Goal: Transaction & Acquisition: Purchase product/service

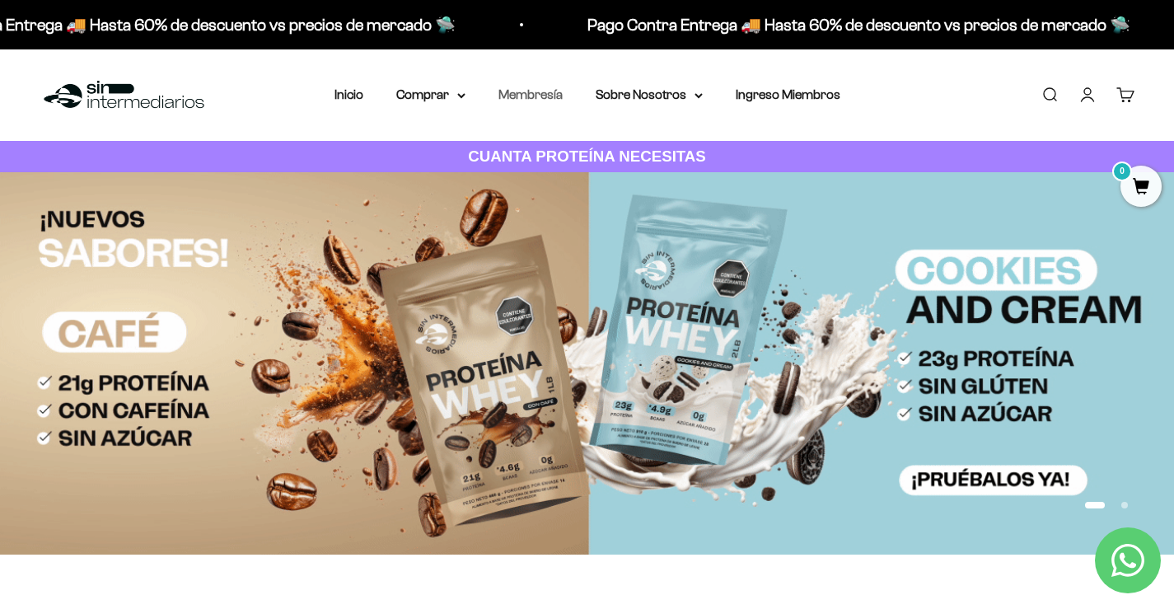
click at [530, 96] on link "Membresía" at bounding box center [530, 94] width 64 height 14
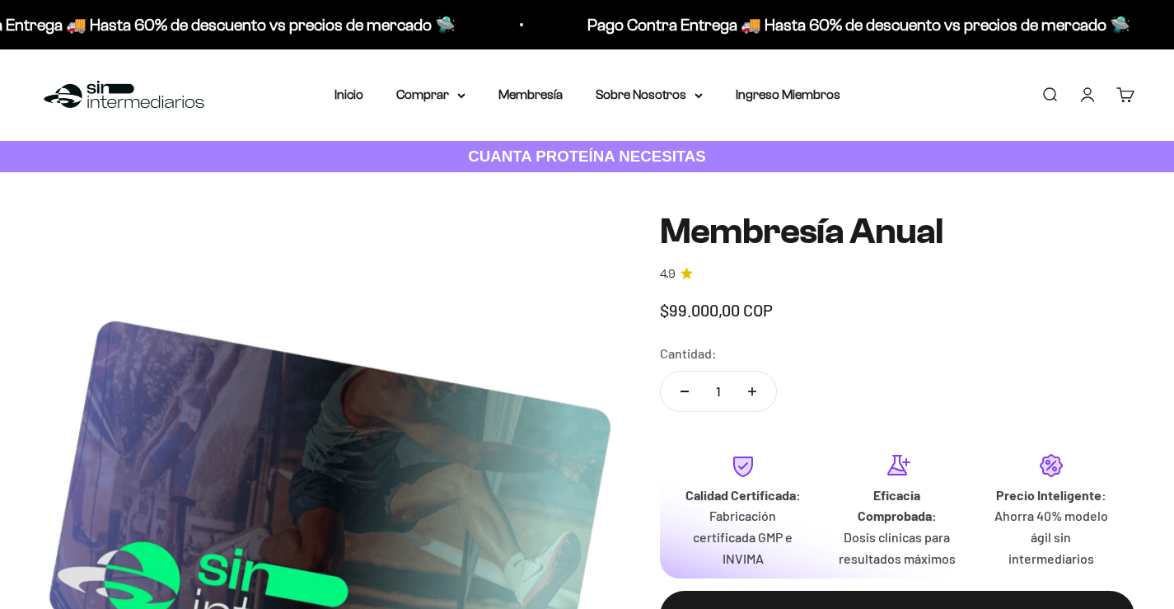
click at [1094, 91] on link "Iniciar sesión" at bounding box center [1087, 95] width 18 height 18
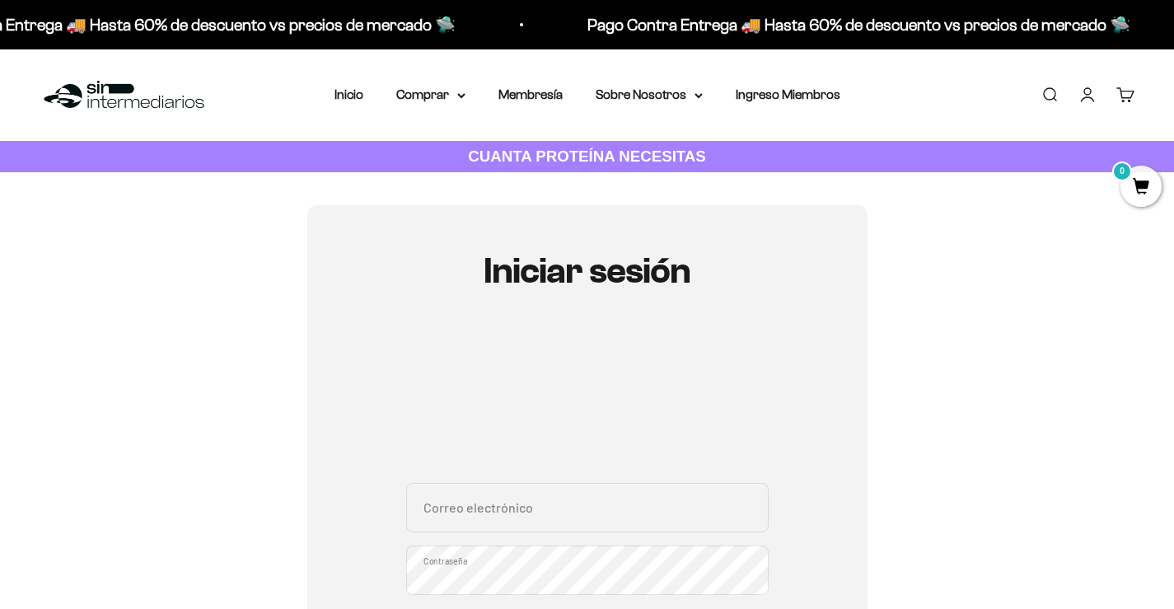
scroll to position [247, 0]
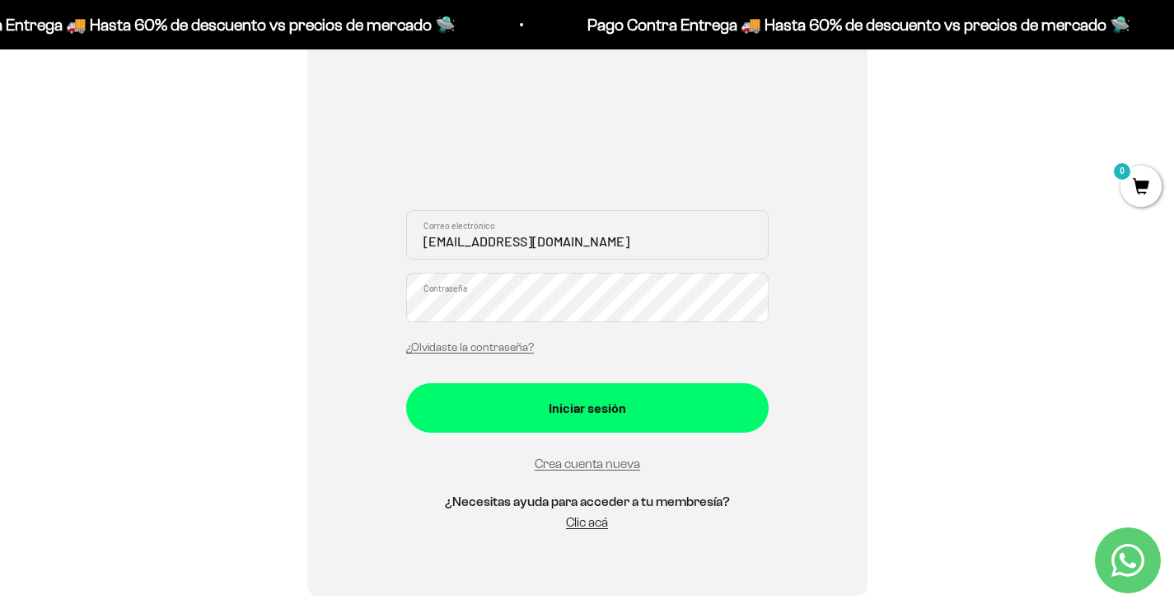
click at [535, 241] on input "moniandre_verano@hotmail.com" at bounding box center [587, 234] width 362 height 49
type input "leo.posse.gp@gmail.com"
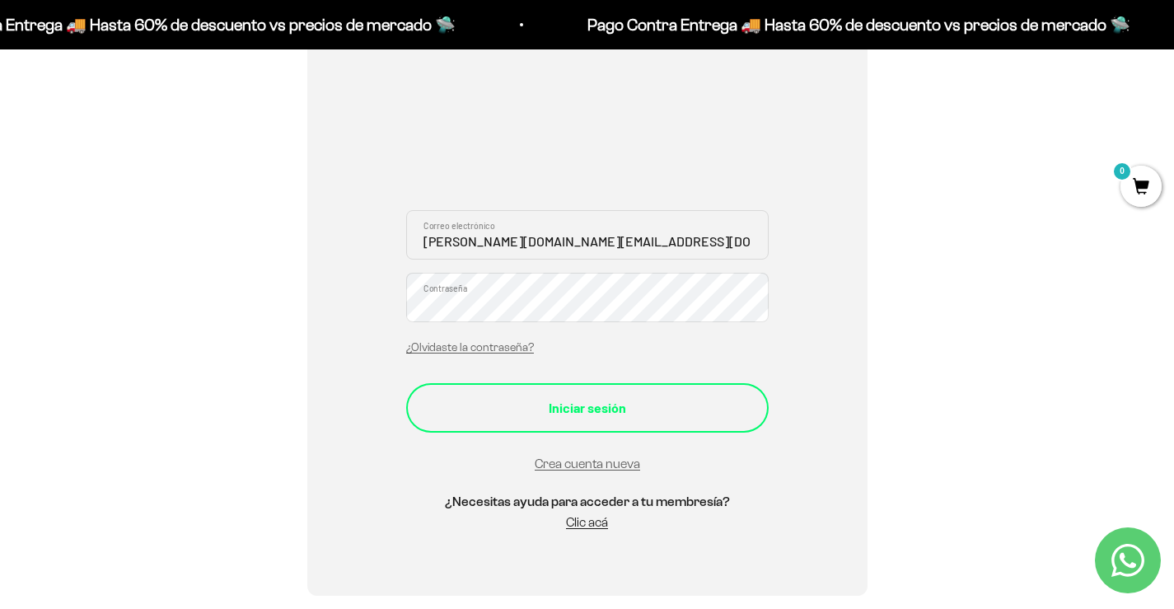
click at [553, 400] on div "Iniciar sesión" at bounding box center [587, 407] width 297 height 21
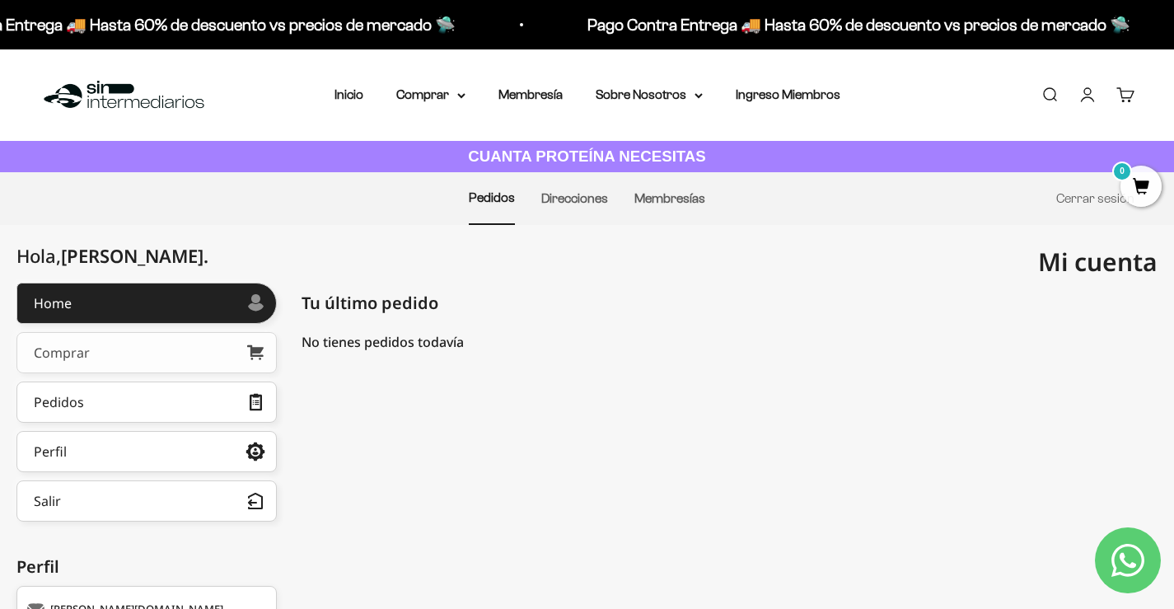
click at [197, 351] on link "Comprar" at bounding box center [146, 352] width 260 height 41
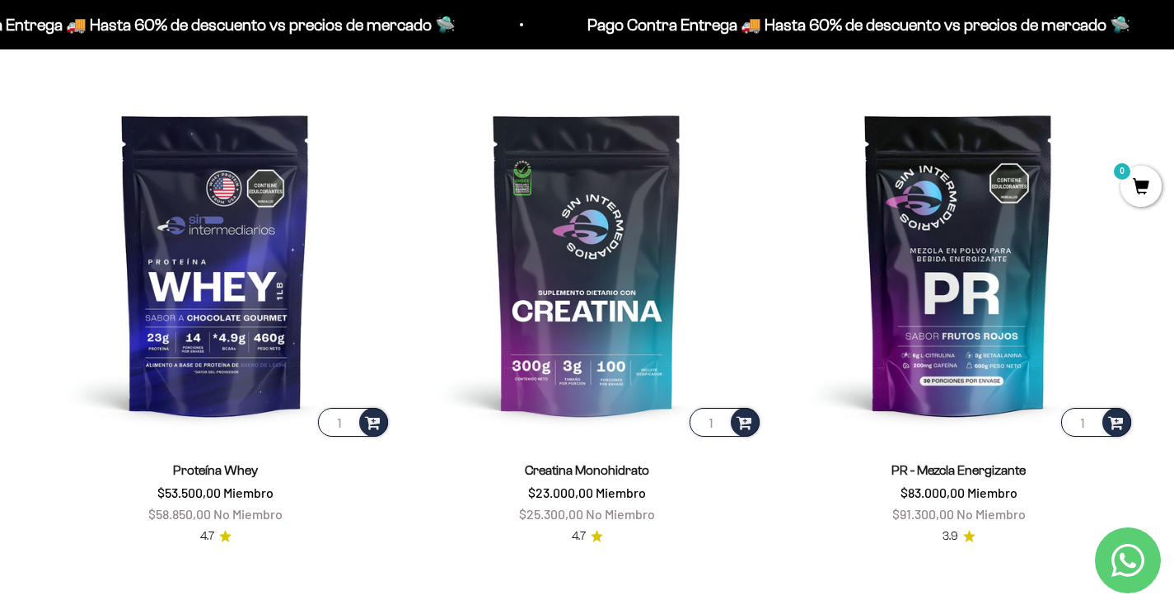
scroll to position [659, 0]
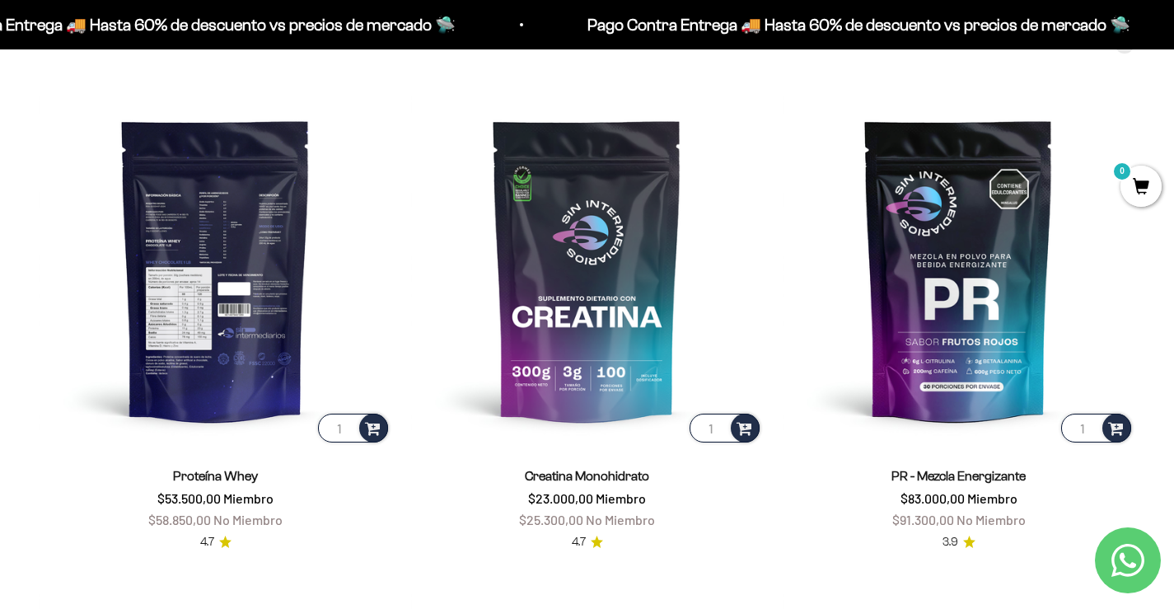
click at [230, 260] on img at bounding box center [216, 270] width 352 height 352
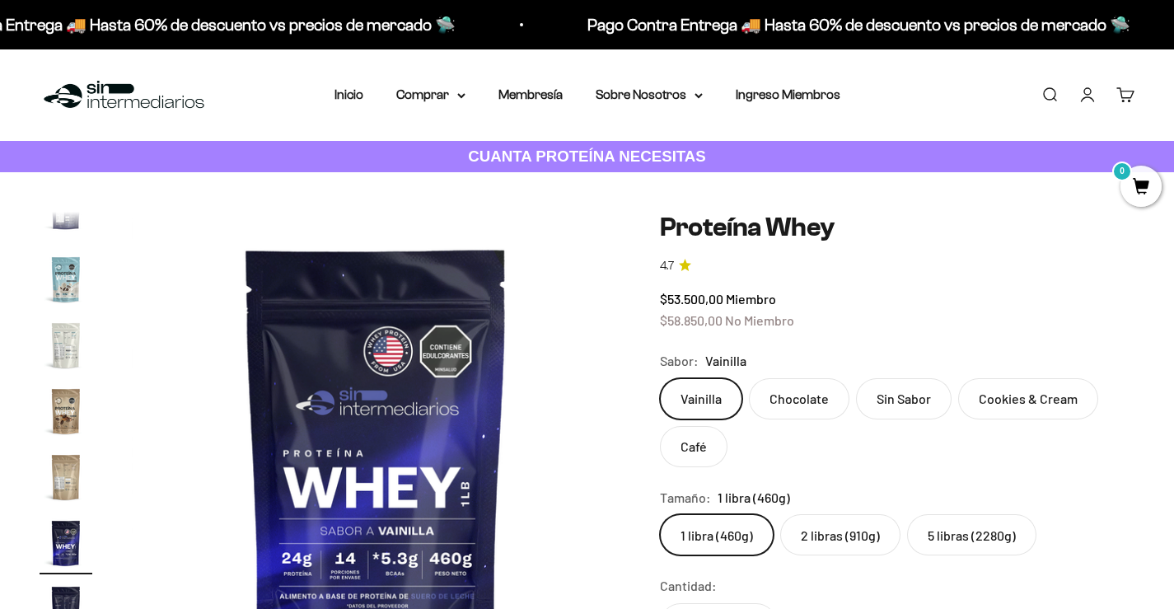
scroll to position [0, 8633]
click at [66, 406] on img "Ir al artículo 16" at bounding box center [66, 411] width 53 height 53
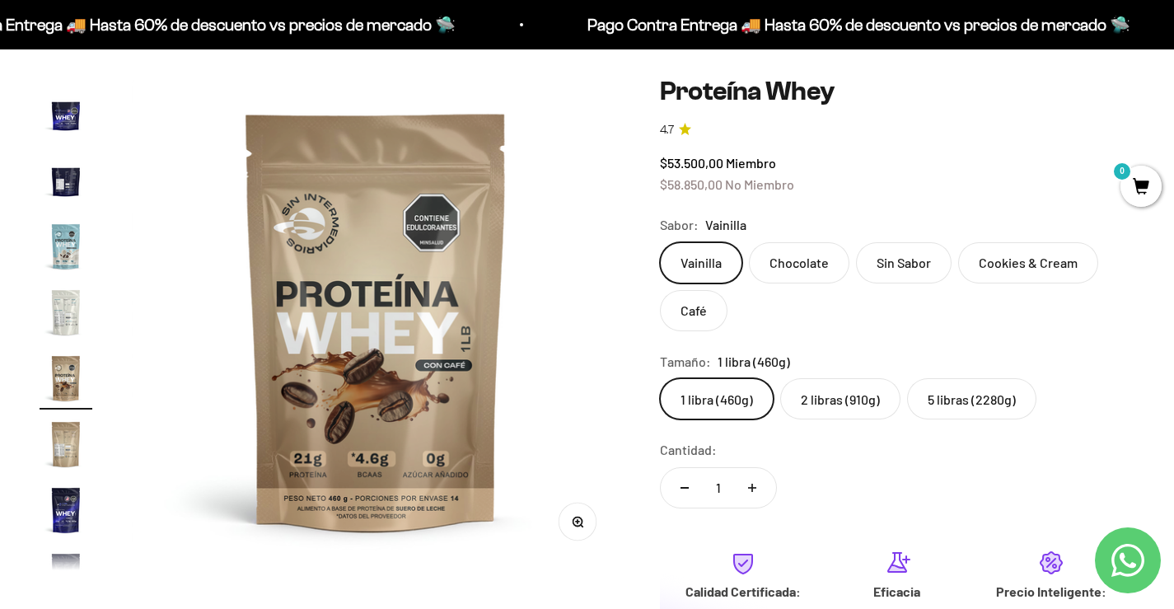
scroll to position [165, 0]
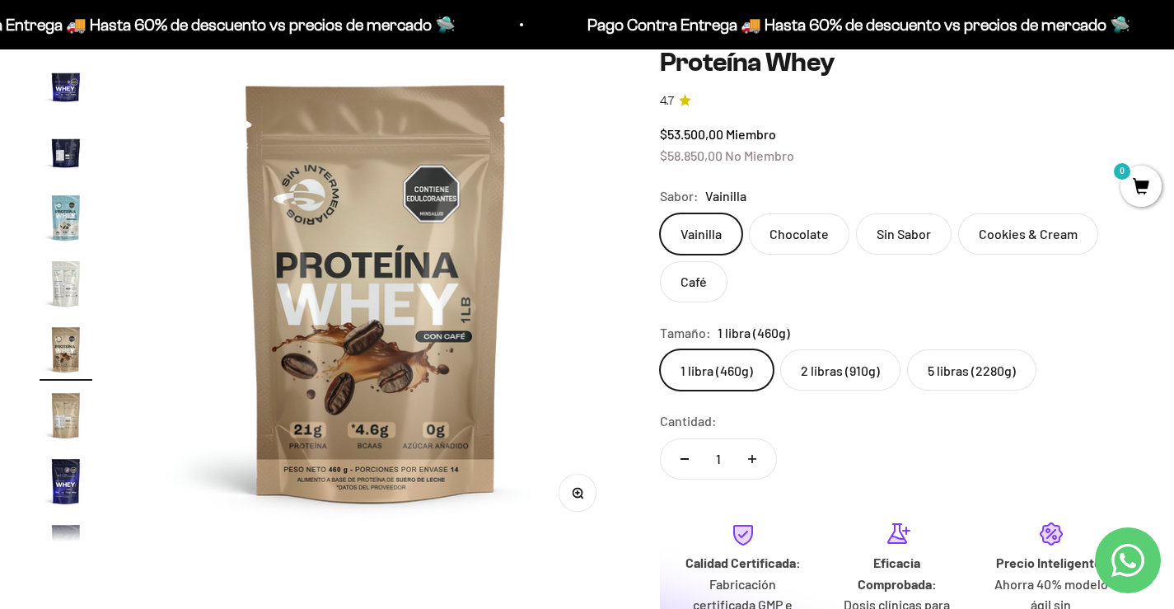
click at [852, 376] on label "2 libras (910g)" at bounding box center [840, 369] width 120 height 41
click at [660, 349] on input "2 libras (910g)" at bounding box center [659, 348] width 1 height 1
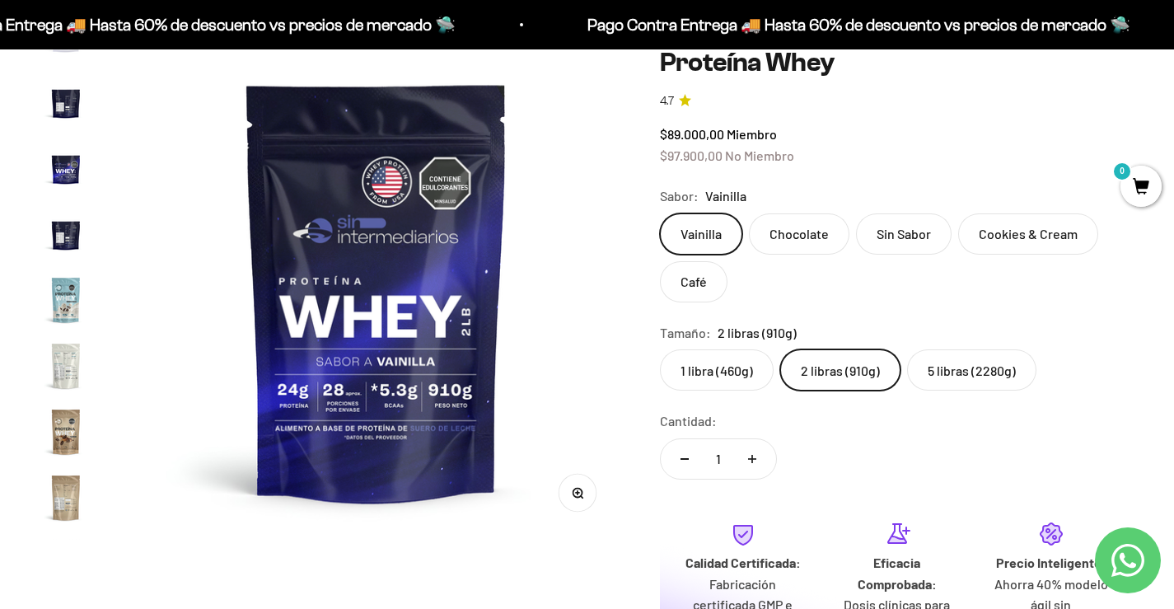
scroll to position [772, 0]
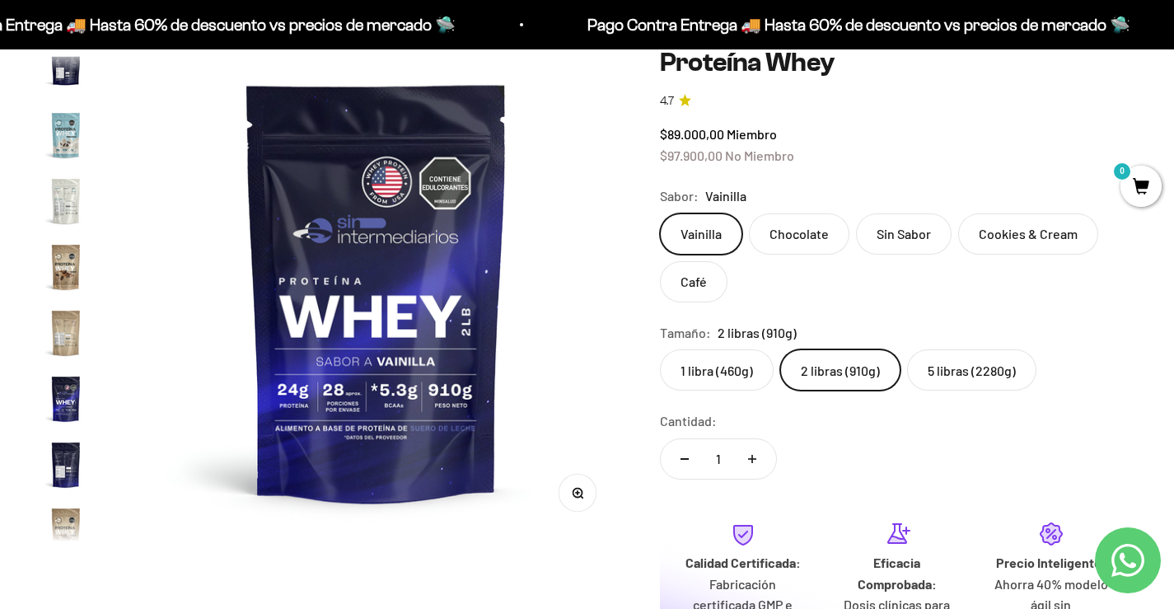
click at [65, 136] on img "Ir al artículo 14" at bounding box center [66, 135] width 53 height 53
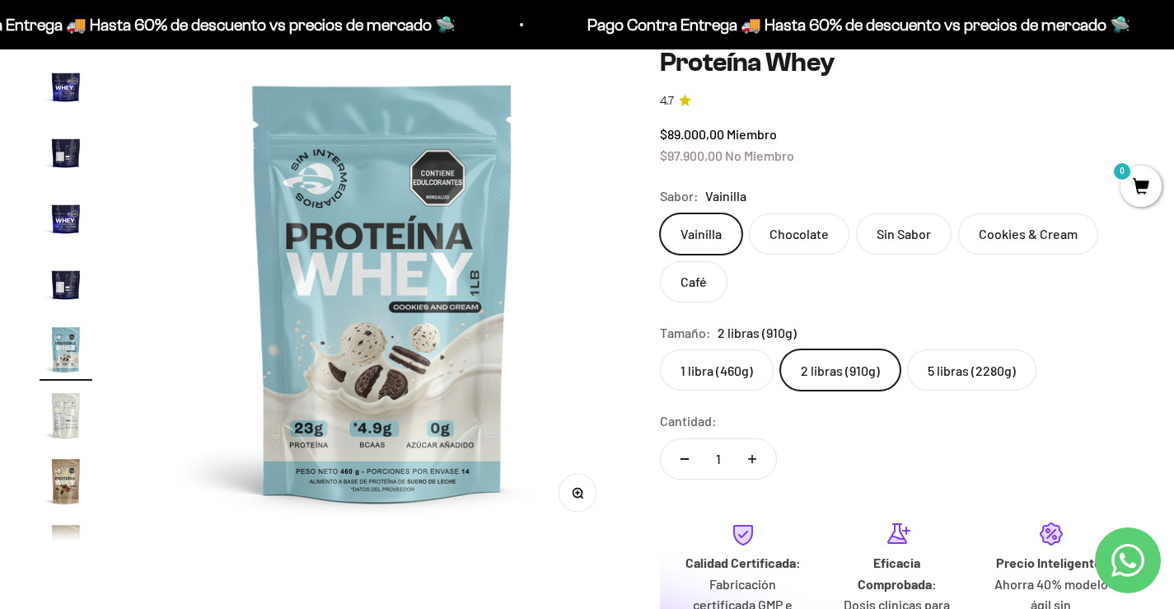
scroll to position [0, 6602]
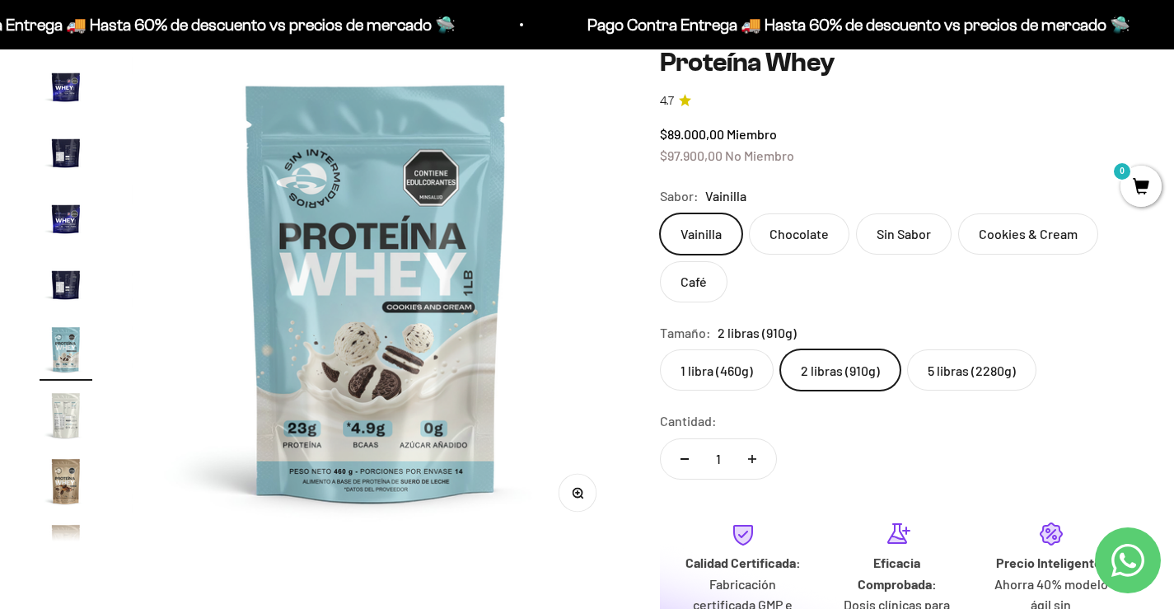
click at [59, 471] on img "Ir al artículo 16" at bounding box center [66, 481] width 53 height 53
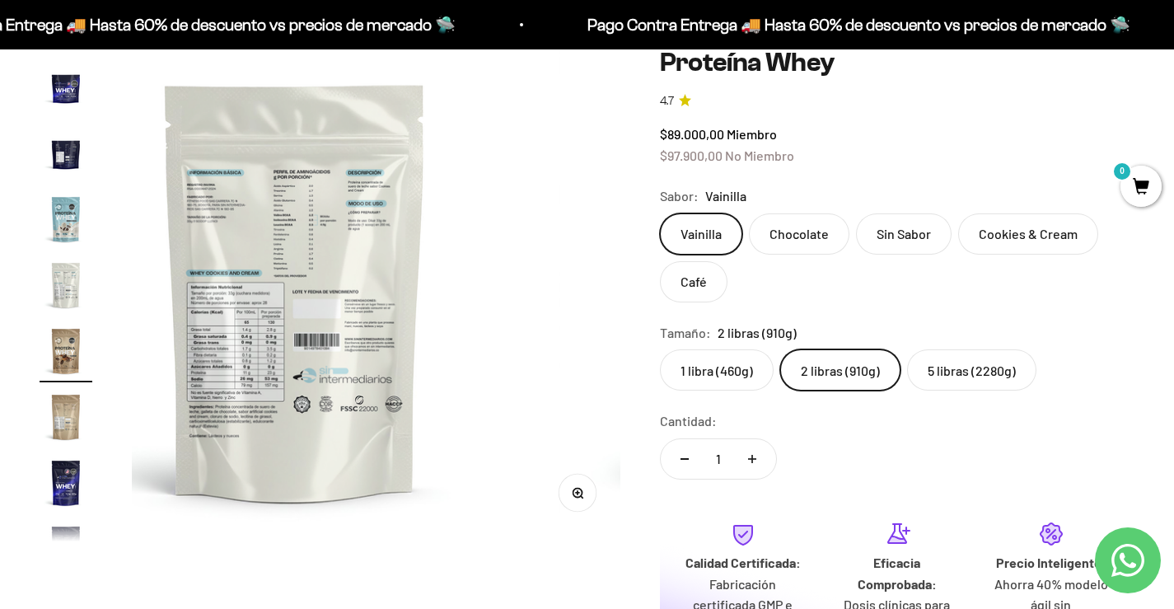
scroll to position [0, 0]
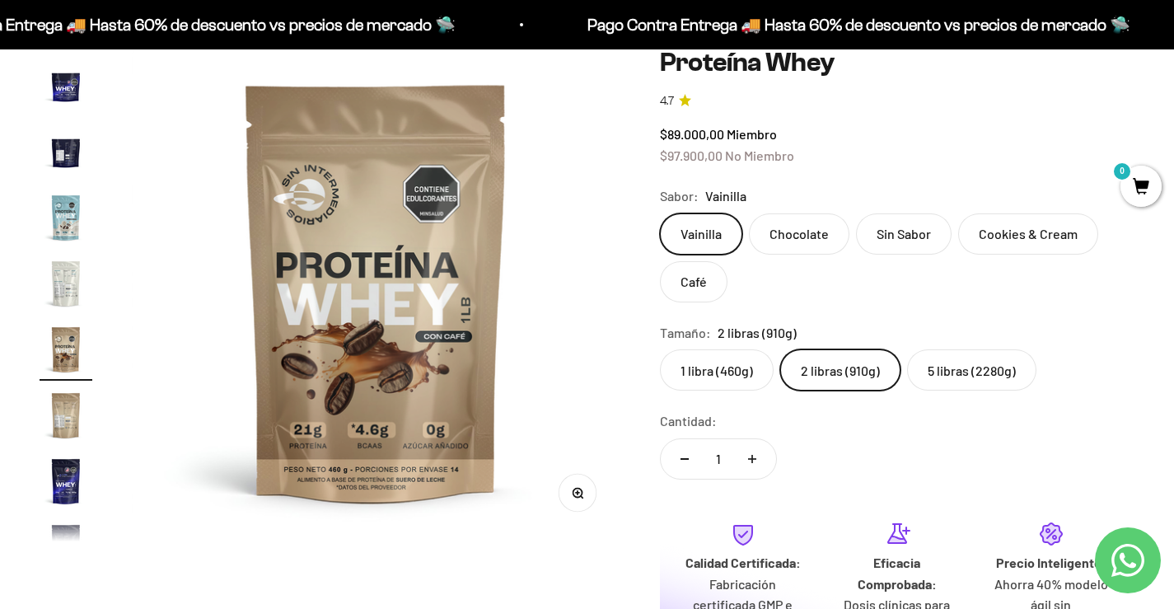
click at [60, 480] on img "Ir al artículo 18" at bounding box center [66, 481] width 53 height 53
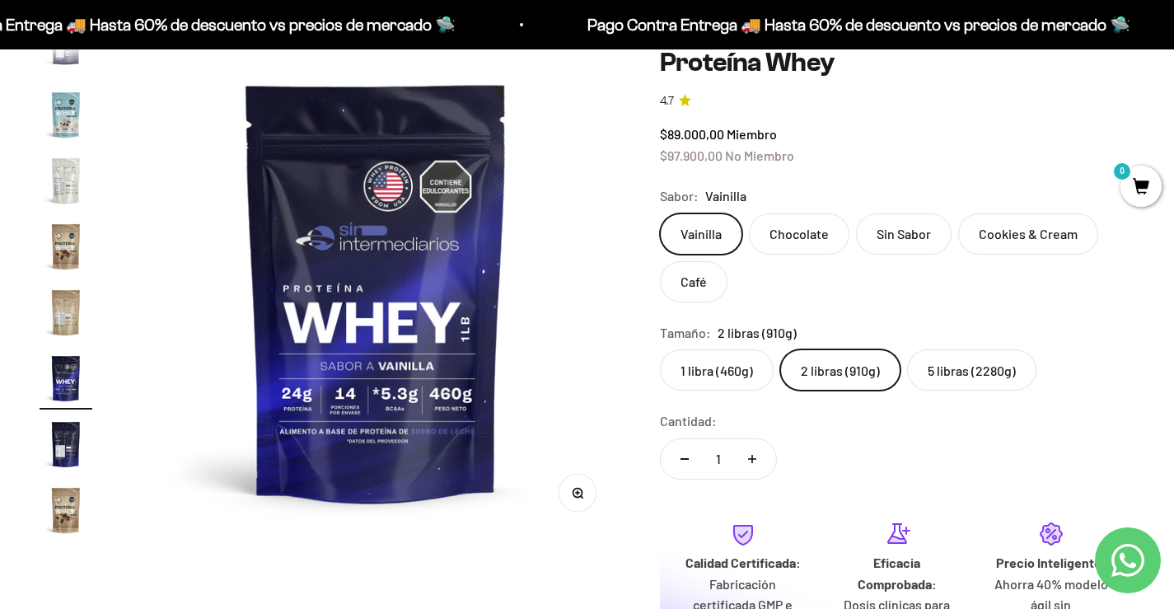
click at [801, 233] on label "Chocolate" at bounding box center [799, 233] width 100 height 41
click at [660, 213] on input "Chocolate" at bounding box center [659, 213] width 1 height 1
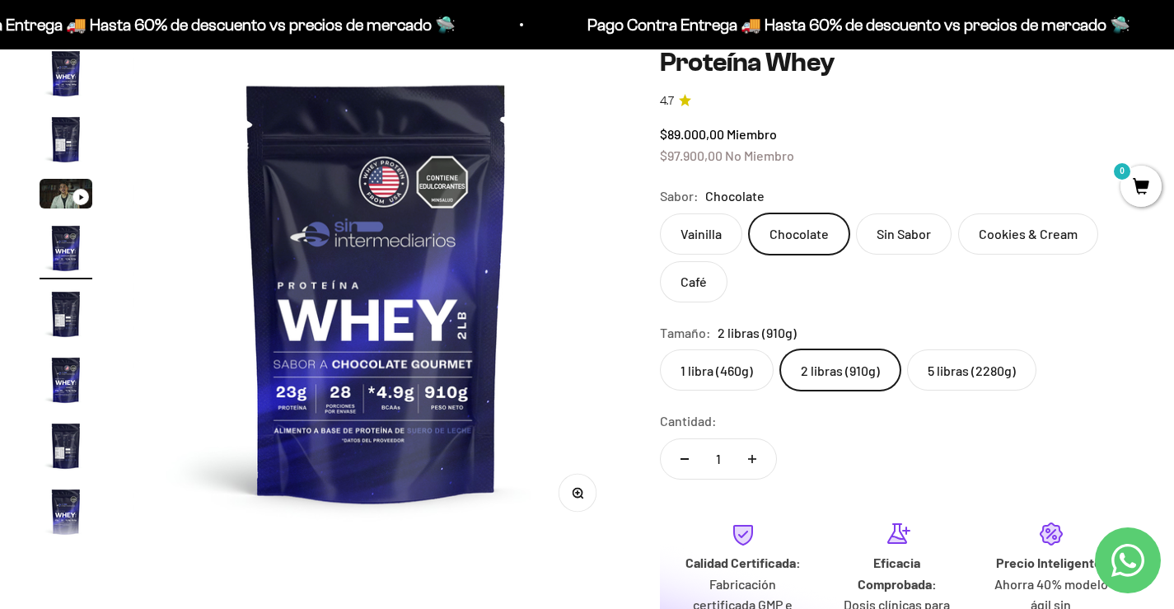
click at [678, 283] on label "Café" at bounding box center [694, 281] width 68 height 41
click at [660, 213] on input "Café" at bounding box center [659, 213] width 1 height 1
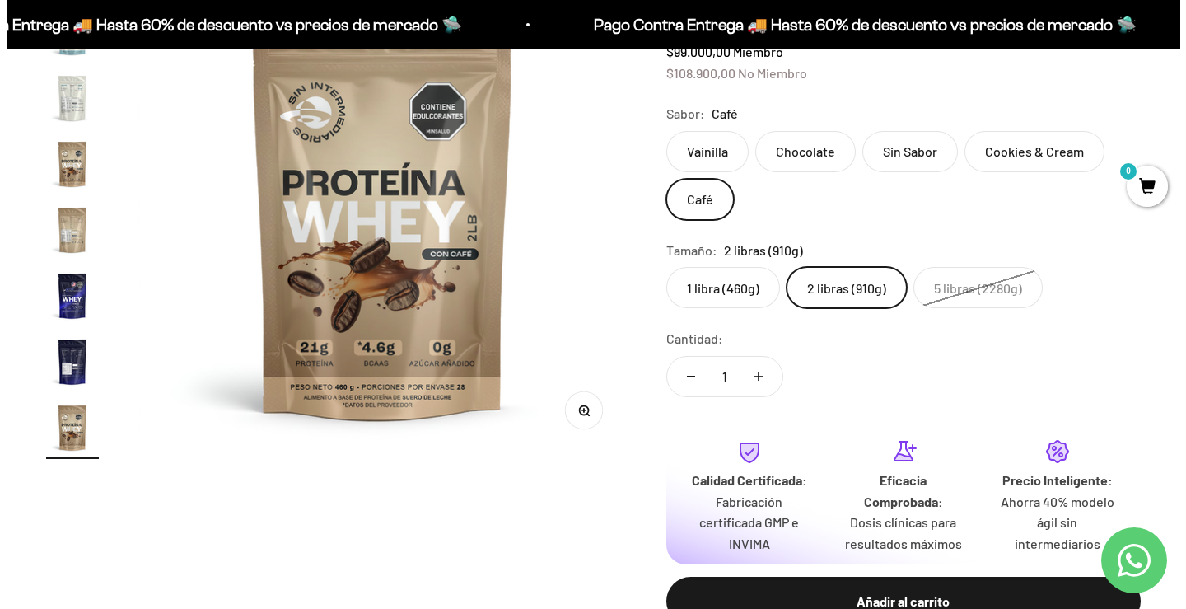
scroll to position [329, 0]
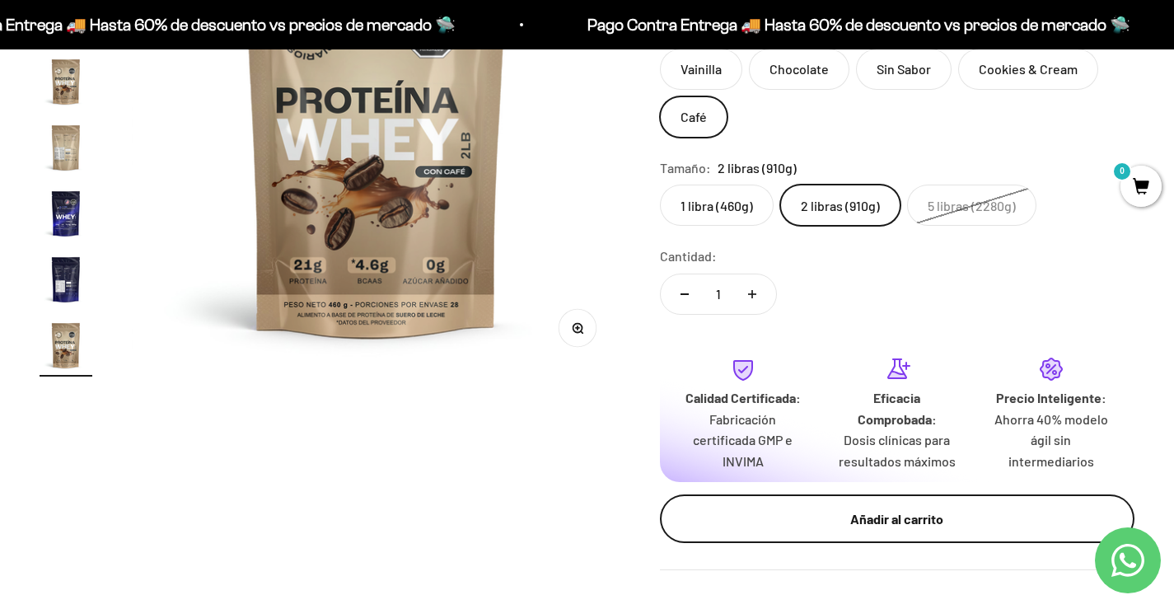
click at [887, 517] on div "Añadir al carrito" at bounding box center [897, 518] width 409 height 21
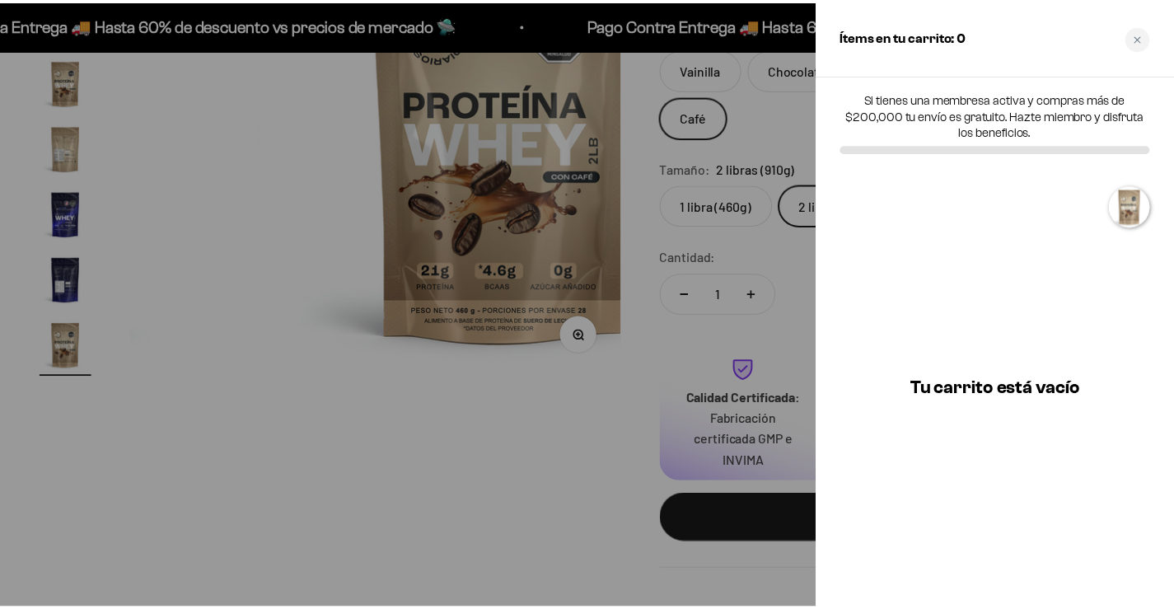
scroll to position [0, 9778]
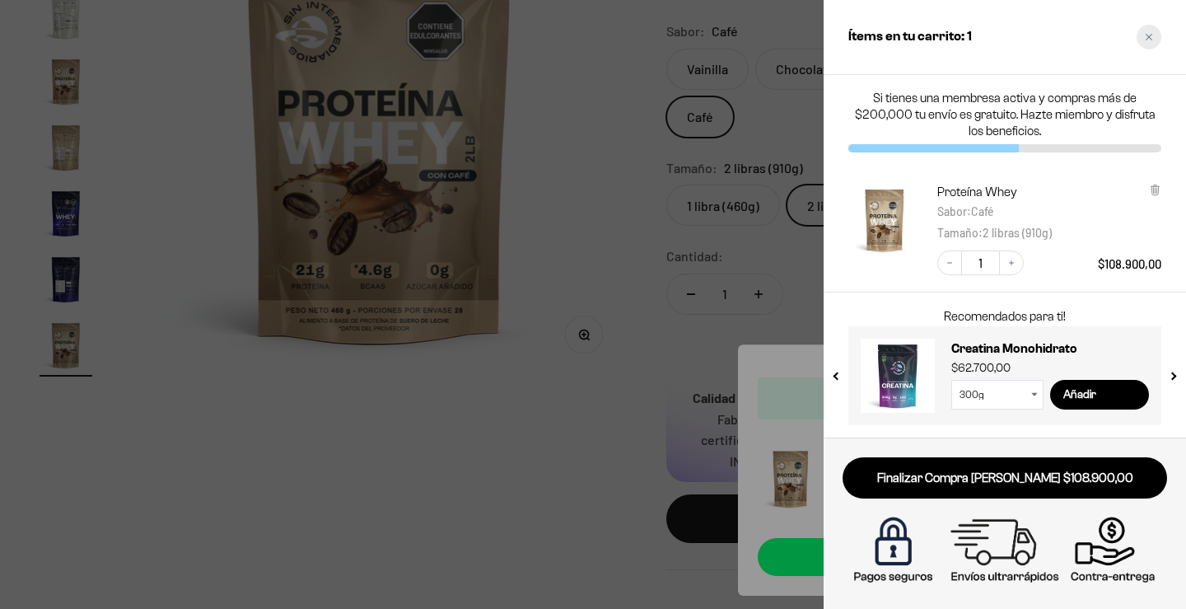
click at [1151, 32] on div "Close cart" at bounding box center [1149, 37] width 25 height 25
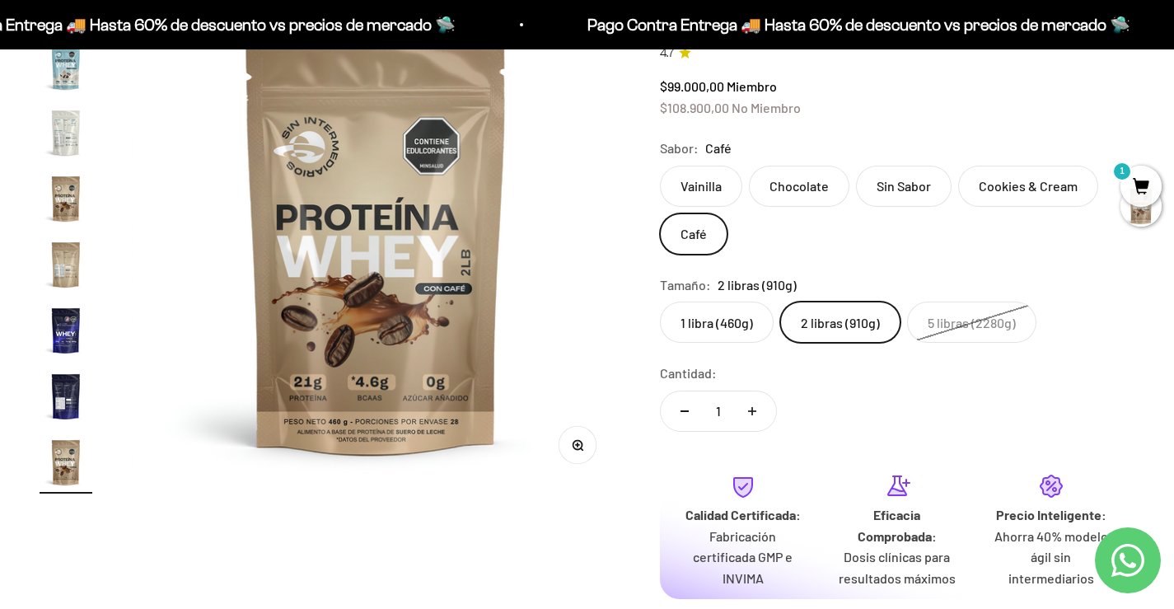
scroll to position [165, 0]
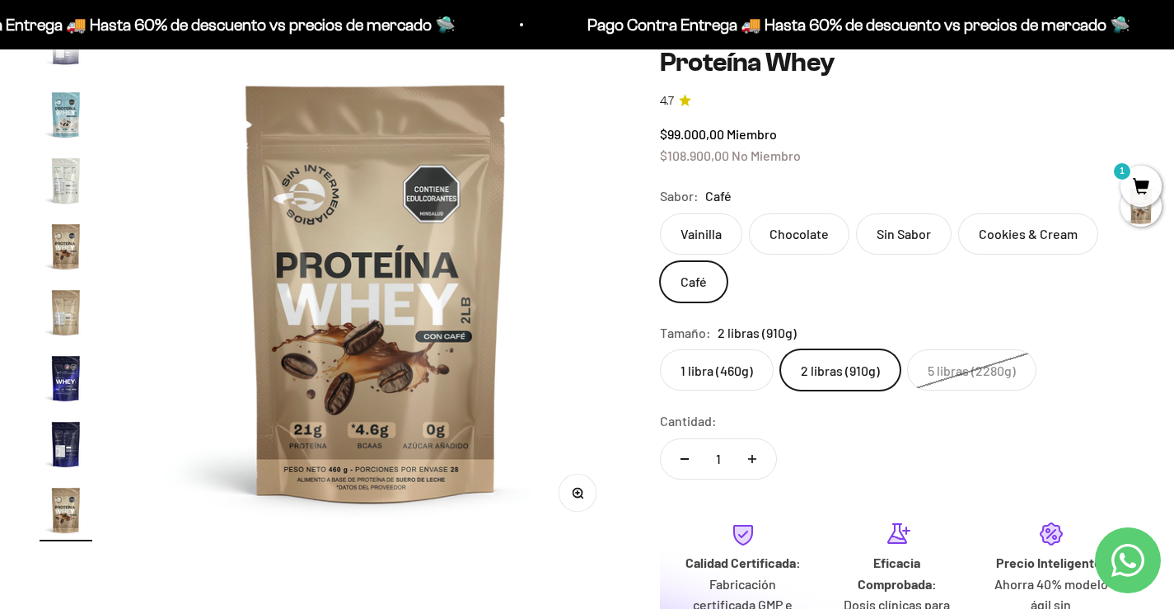
click at [1142, 183] on span "1" at bounding box center [1140, 186] width 41 height 41
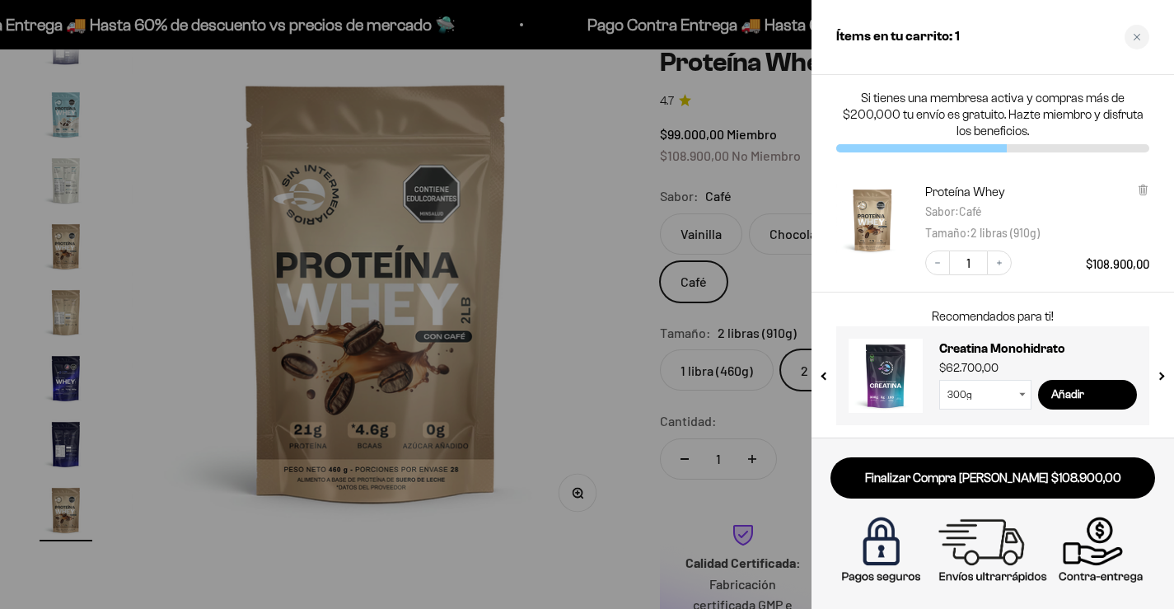
scroll to position [0, 9778]
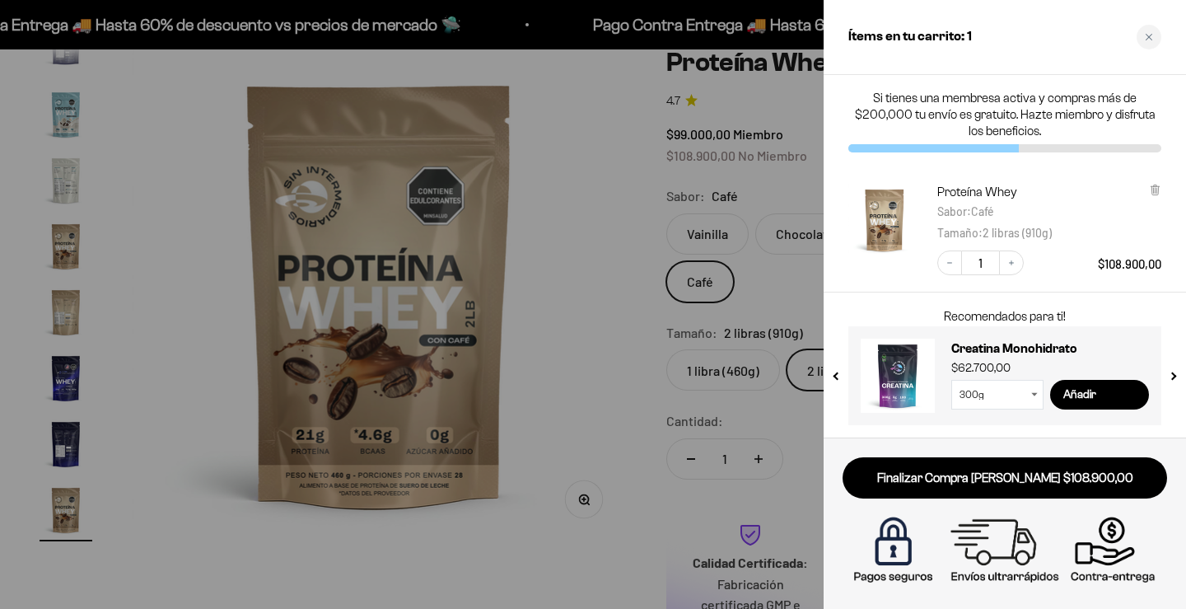
click at [1010, 134] on p "Si tienes una membresa activa y compras más de $200,000 tu envío es gratuito. H…" at bounding box center [1004, 114] width 313 height 49
click at [1159, 29] on div "Close cart" at bounding box center [1149, 37] width 25 height 25
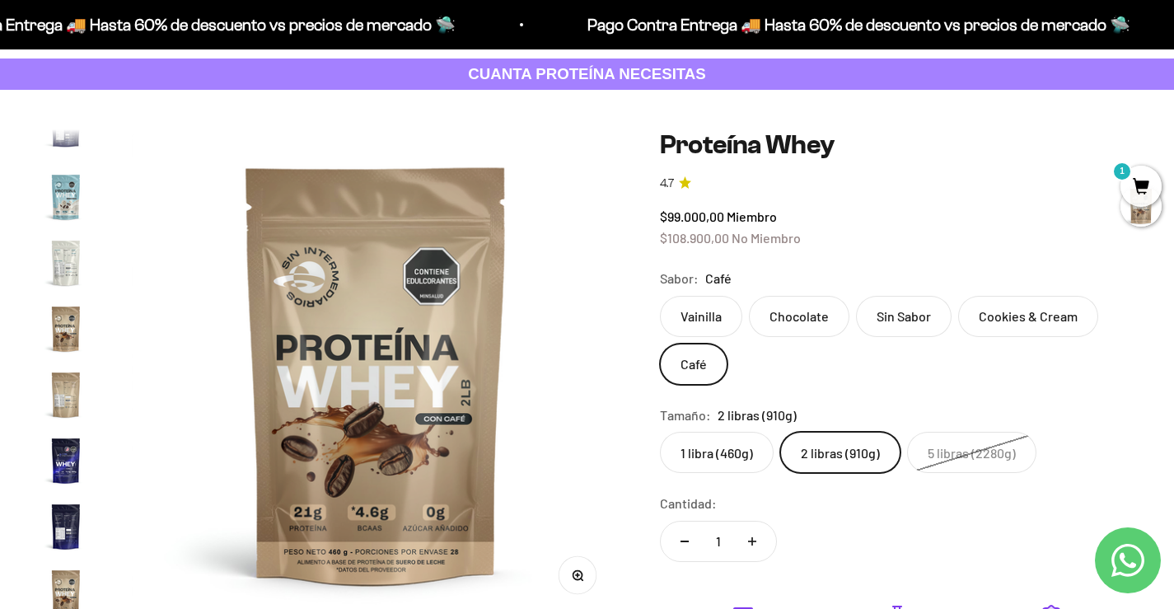
scroll to position [0, 0]
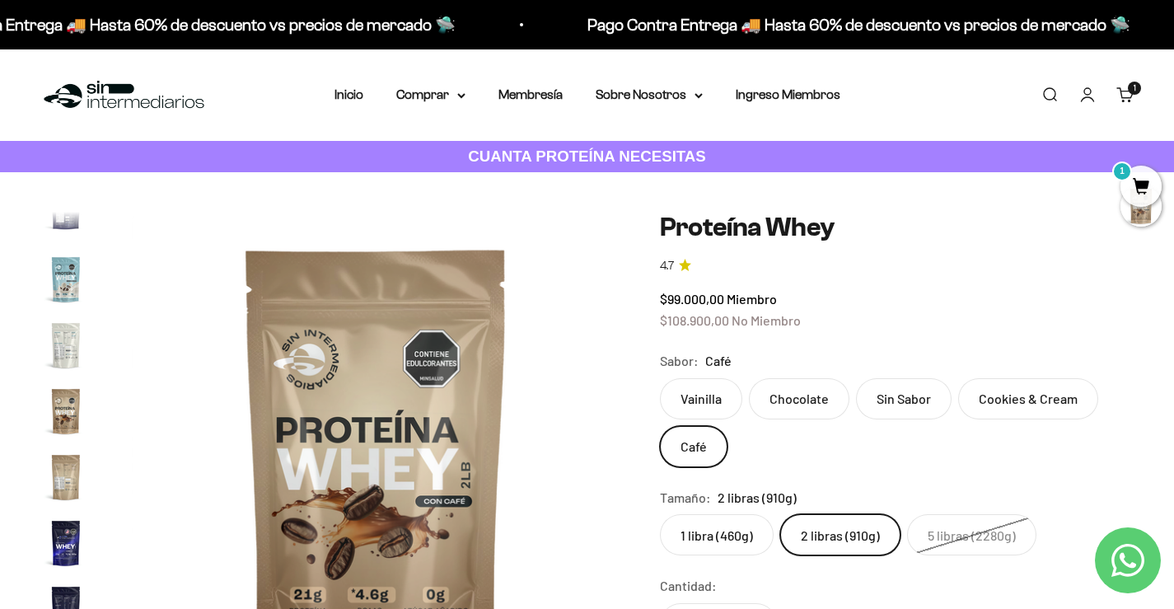
click at [1082, 95] on link "Cuenta" at bounding box center [1087, 95] width 18 height 18
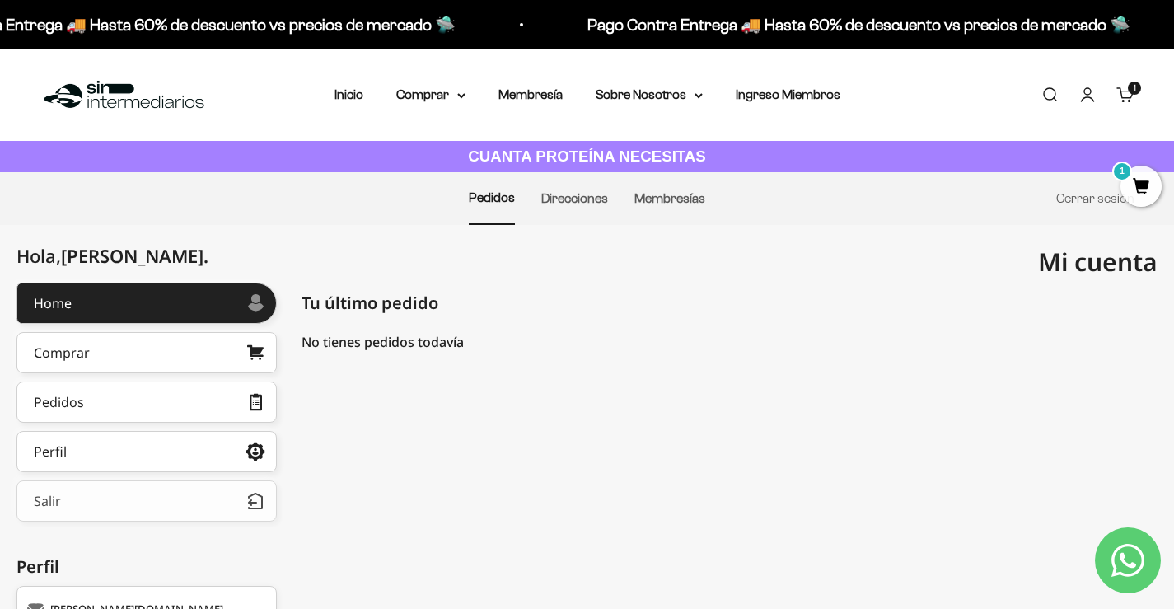
click at [119, 507] on button "Salir" at bounding box center [146, 500] width 260 height 41
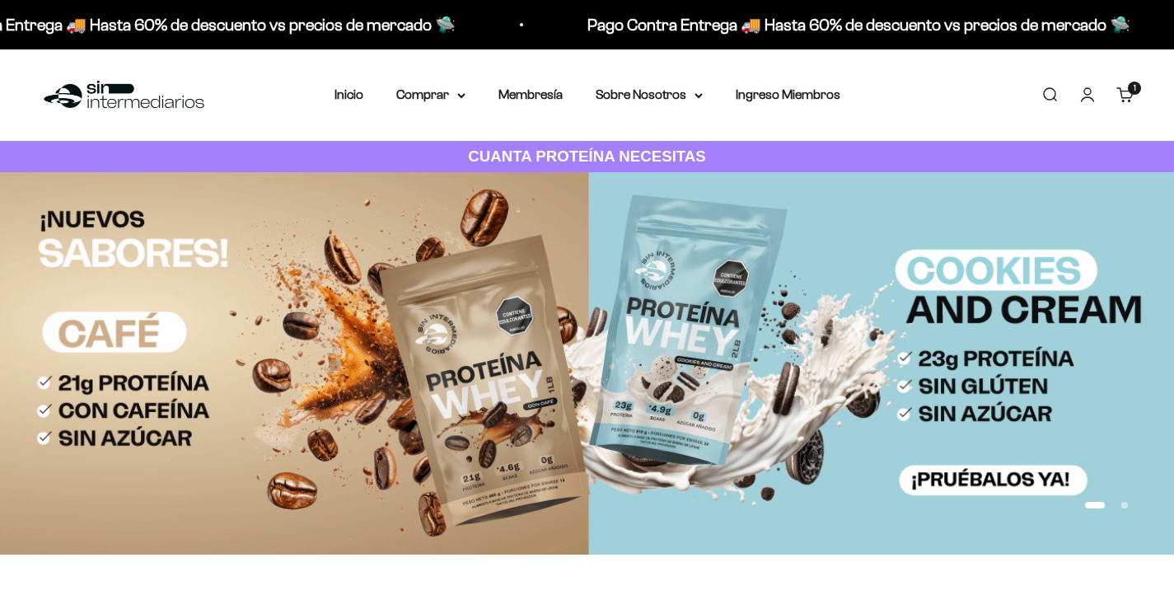
click at [1090, 93] on link "Cuenta" at bounding box center [1087, 95] width 18 height 18
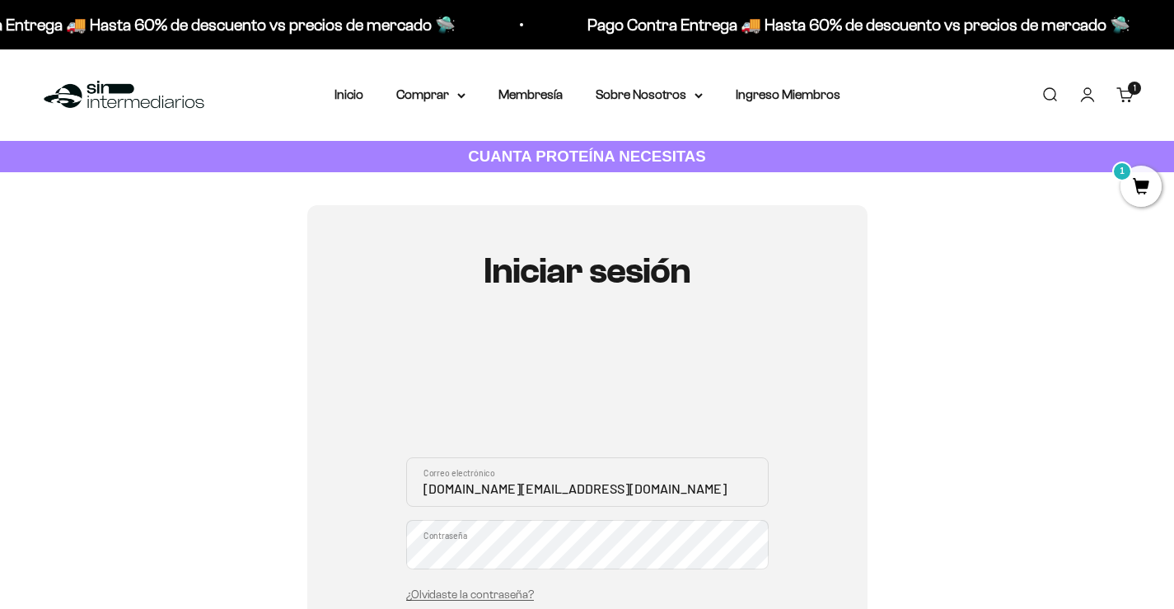
click at [516, 489] on input "leo.posse.gp@gmail.com" at bounding box center [587, 481] width 362 height 49
type input "moniandre_verano@hotmail.com"
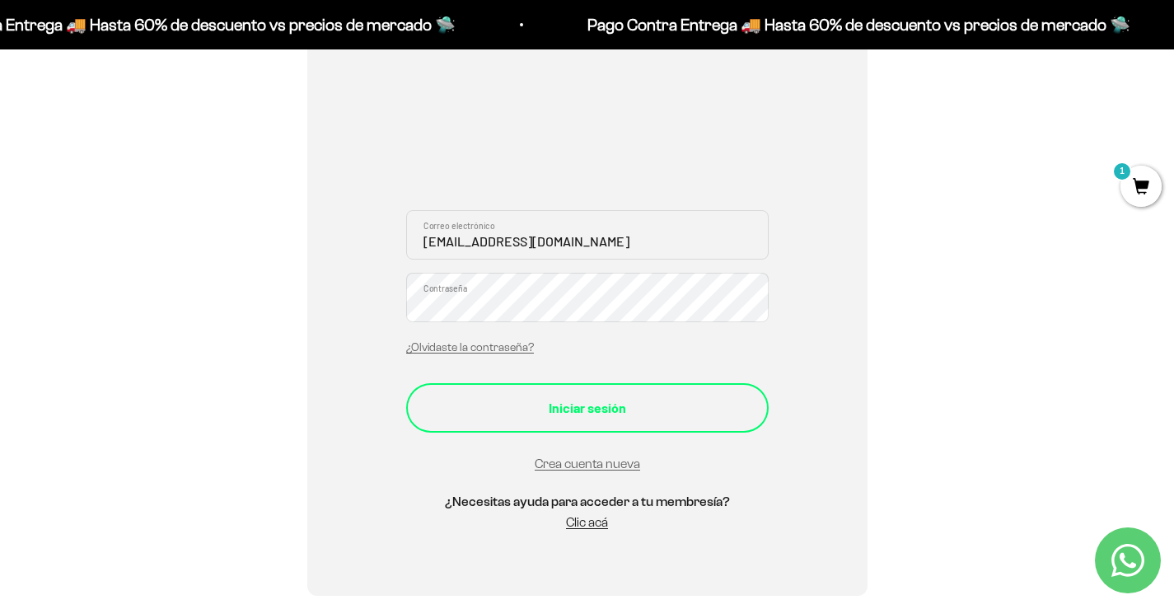
click at [591, 409] on div "Iniciar sesión" at bounding box center [587, 407] width 297 height 21
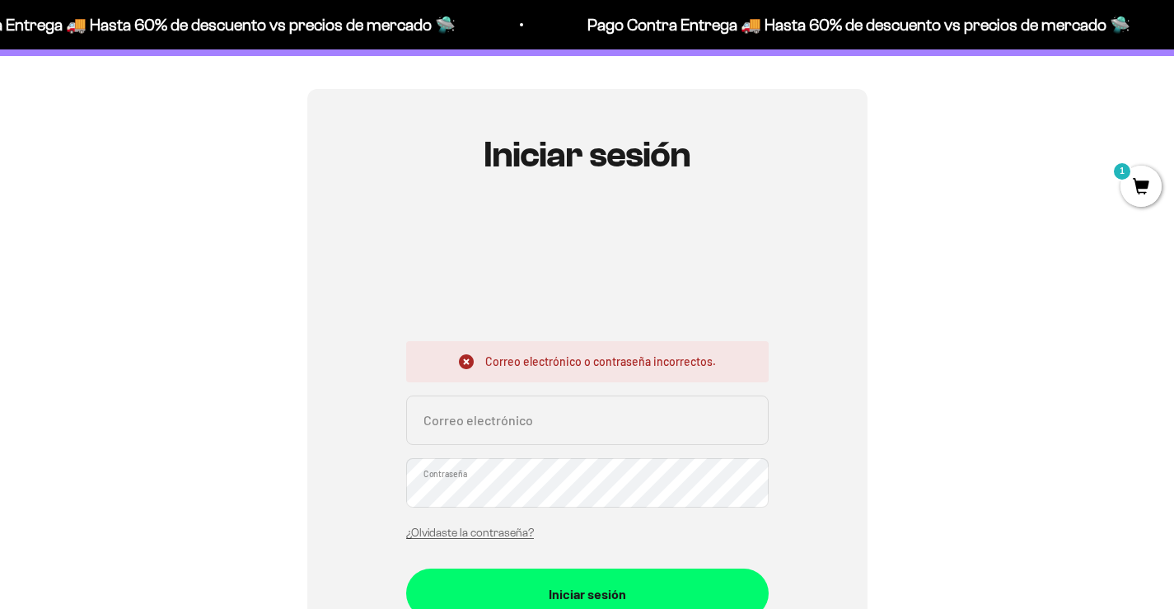
scroll to position [165, 0]
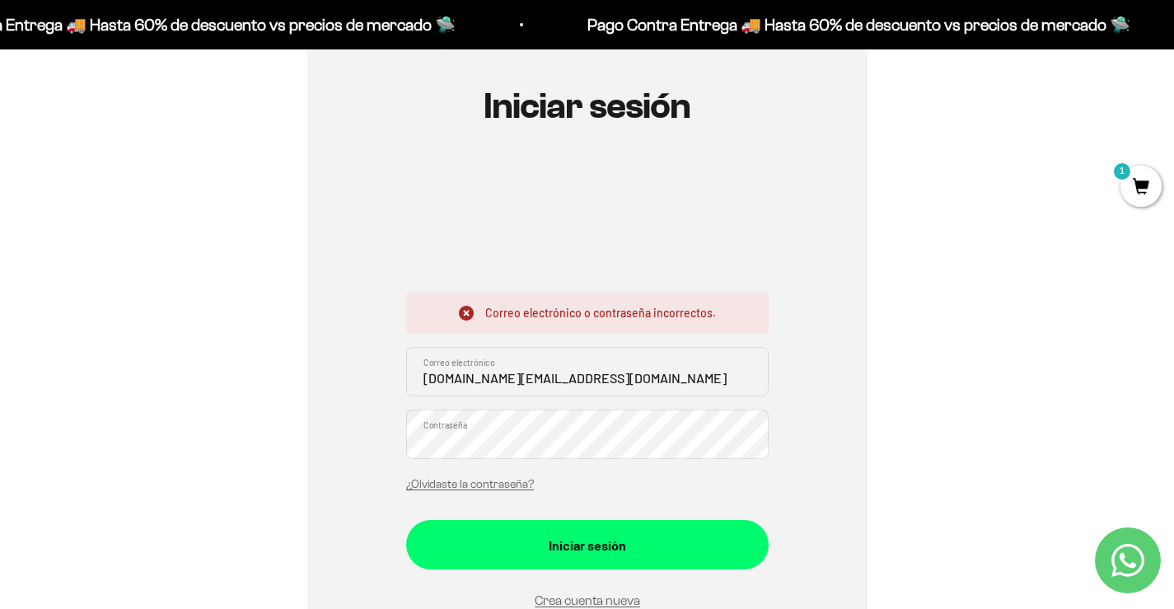
click at [565, 383] on input "[PERSON_NAME][DOMAIN_NAME][EMAIL_ADDRESS][DOMAIN_NAME]" at bounding box center [587, 371] width 362 height 49
type input "moniandre_verano@hotmail.com"
click at [539, 382] on input "moniandre_verano@hotmail.com" at bounding box center [587, 371] width 362 height 49
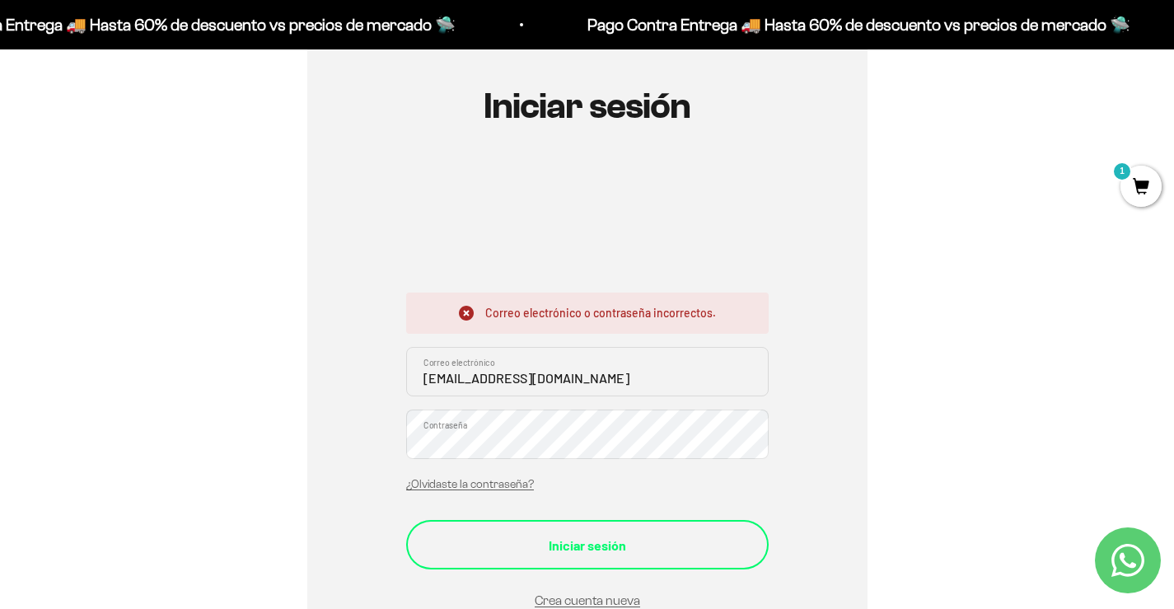
click at [554, 548] on div "Iniciar sesión" at bounding box center [587, 545] width 297 height 21
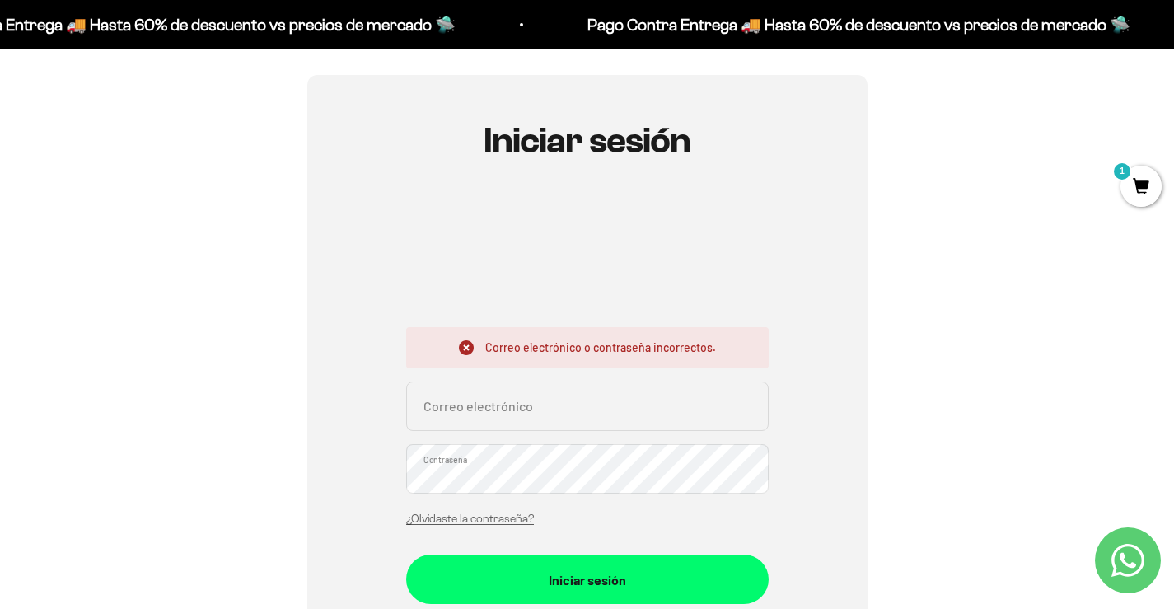
scroll to position [165, 0]
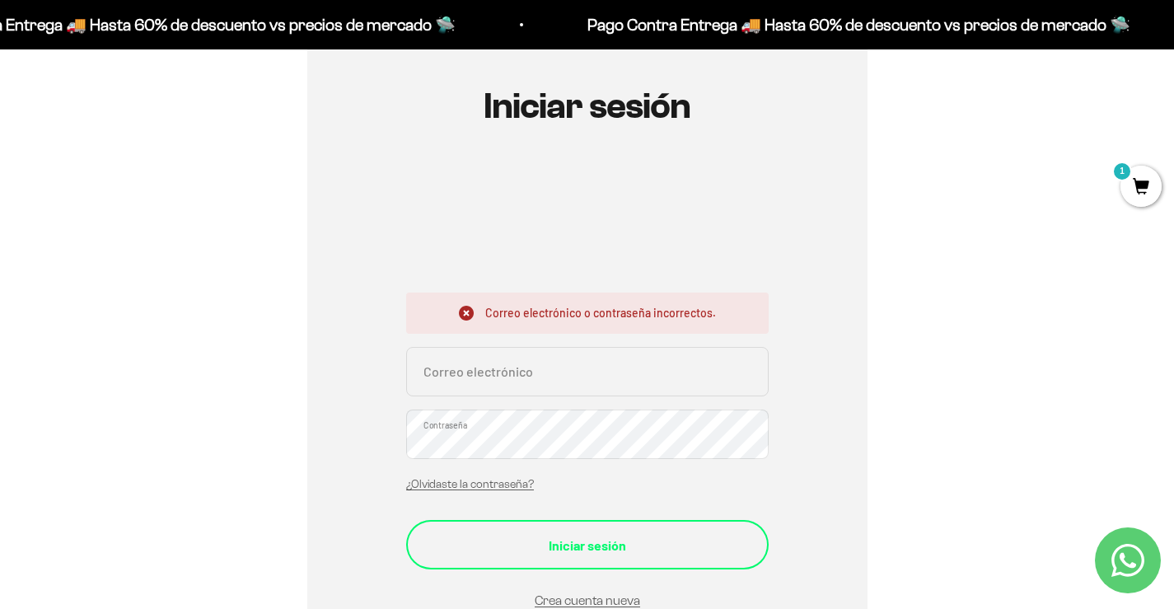
type input "[PERSON_NAME][DOMAIN_NAME][EMAIL_ADDRESS][DOMAIN_NAME]"
click at [591, 530] on button "Iniciar sesión" at bounding box center [587, 544] width 362 height 49
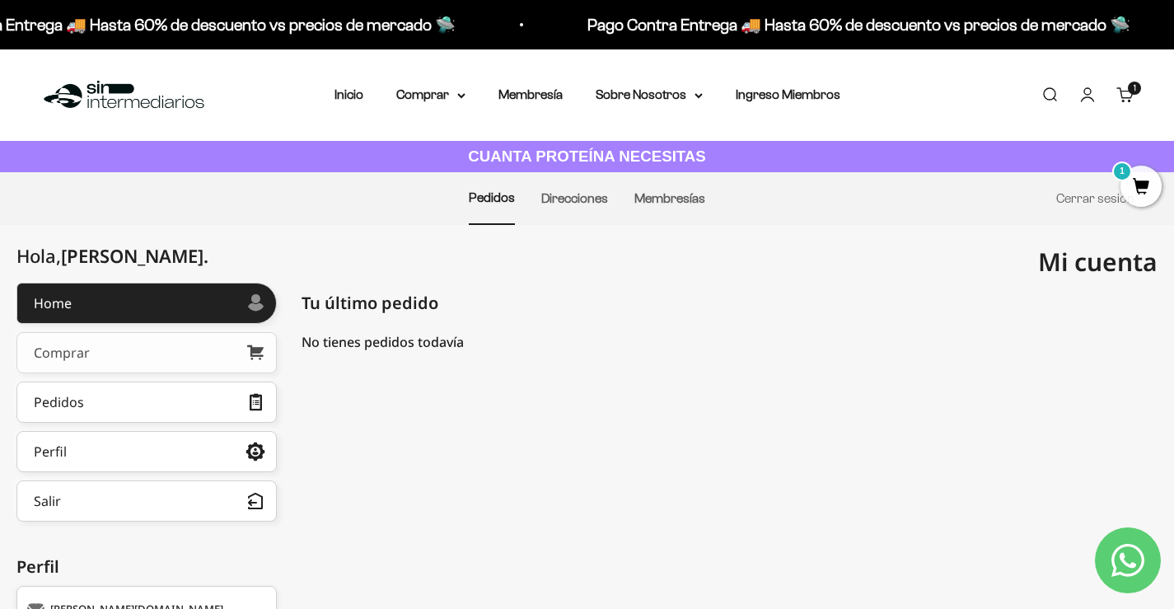
click at [133, 347] on link "Comprar" at bounding box center [146, 352] width 260 height 41
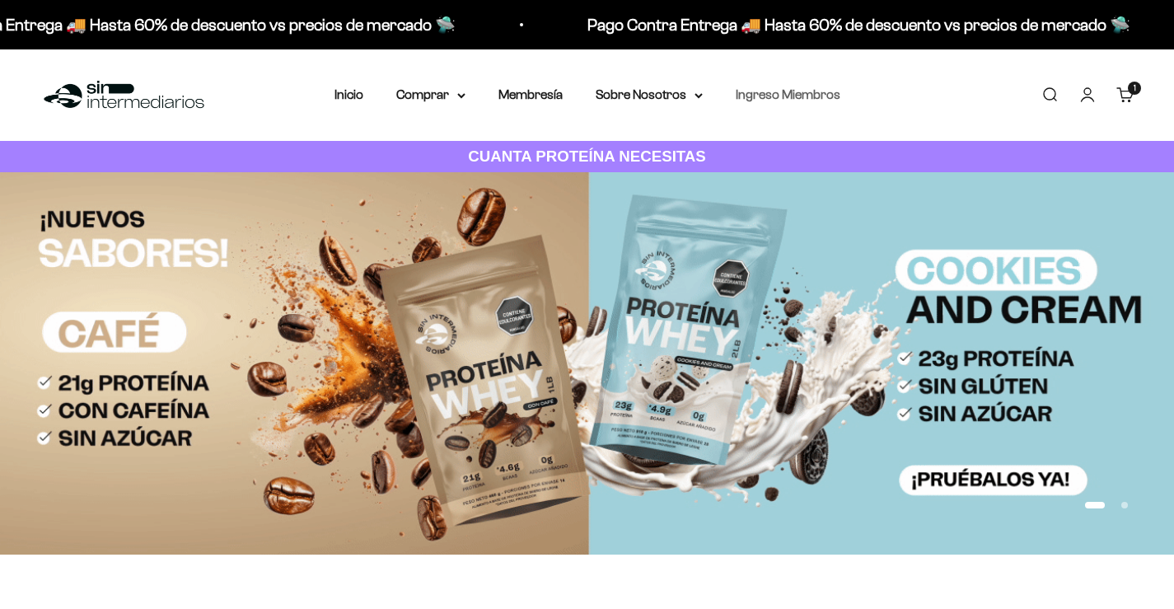
click at [768, 100] on link "Ingreso Miembros" at bounding box center [788, 94] width 105 height 14
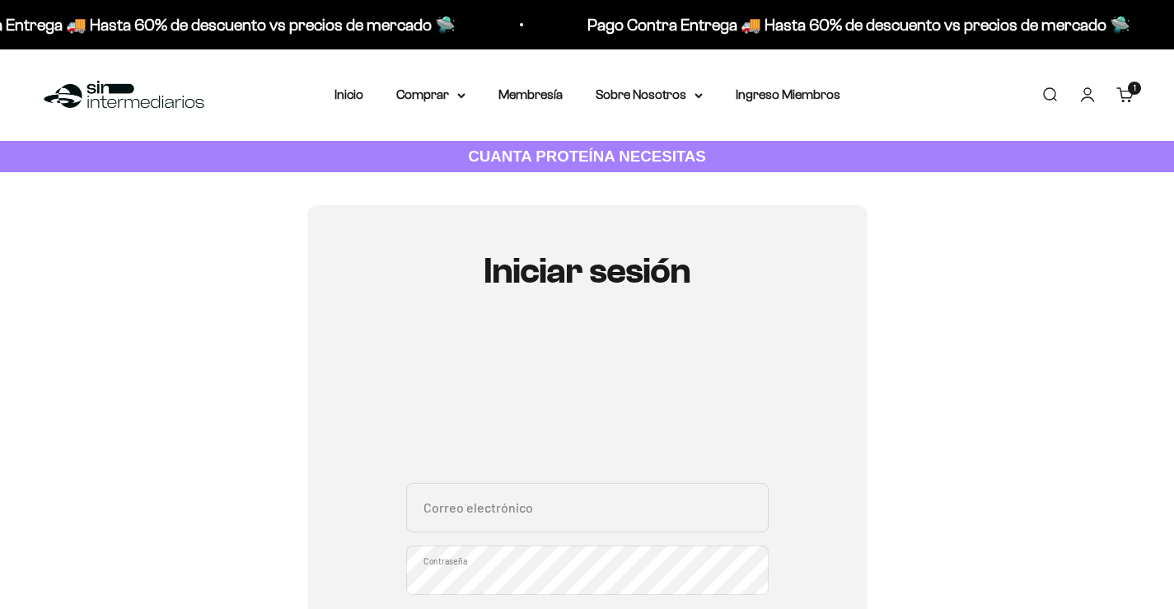
type input "leo.posse.gp@gmail.com"
click at [540, 86] on li "Membresía" at bounding box center [530, 94] width 64 height 21
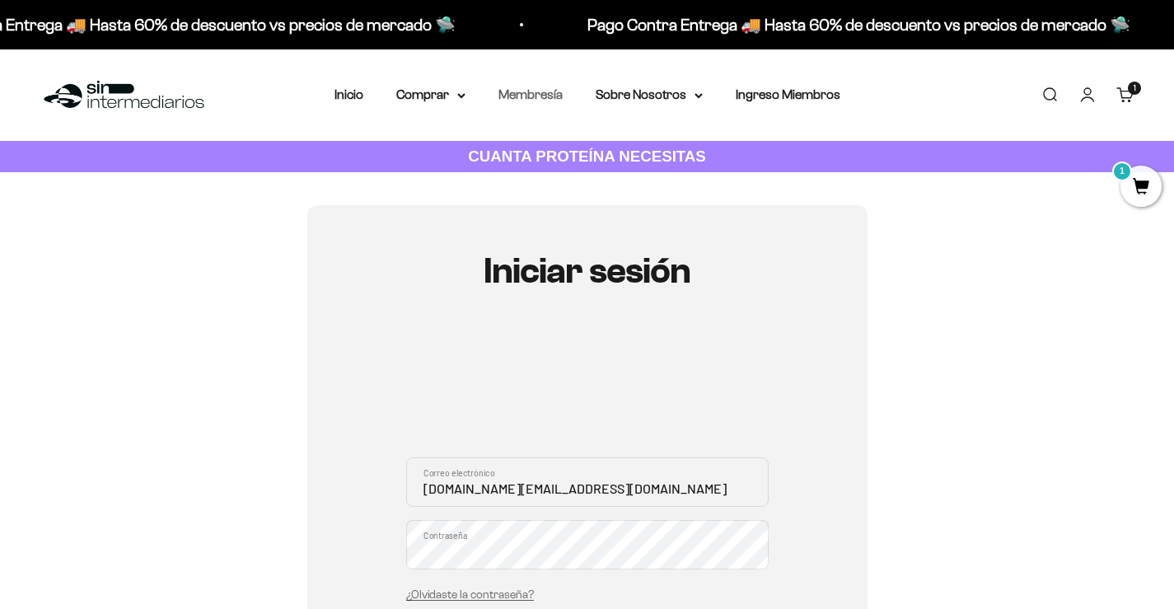
click at [543, 92] on link "Membresía" at bounding box center [530, 94] width 64 height 14
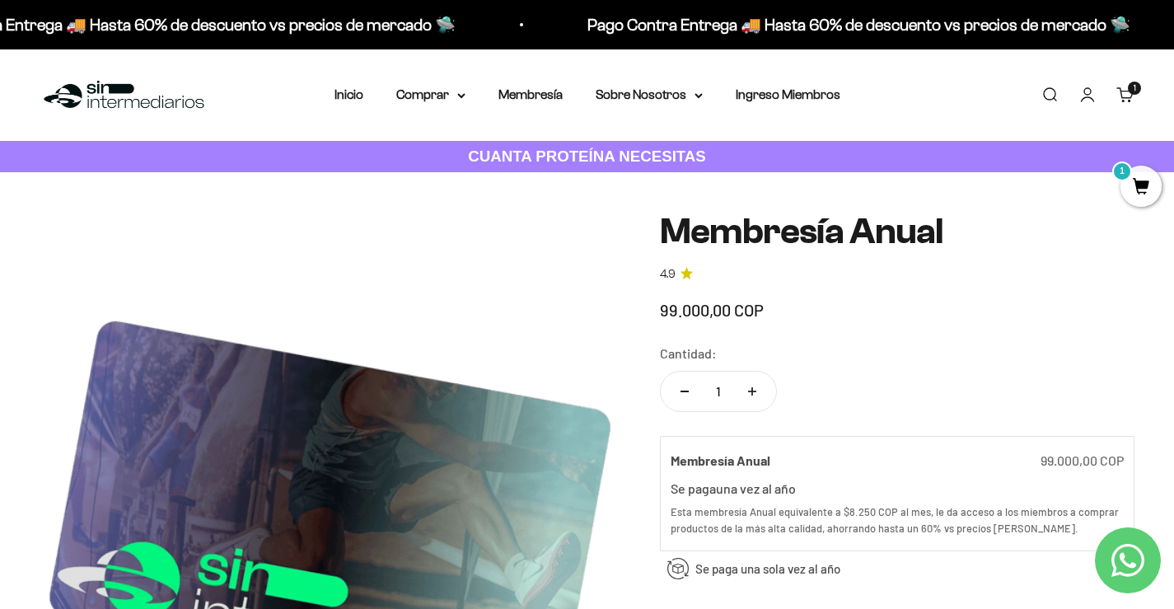
click at [1088, 99] on link "Cuenta" at bounding box center [1087, 95] width 18 height 18
